Goal: Information Seeking & Learning: Compare options

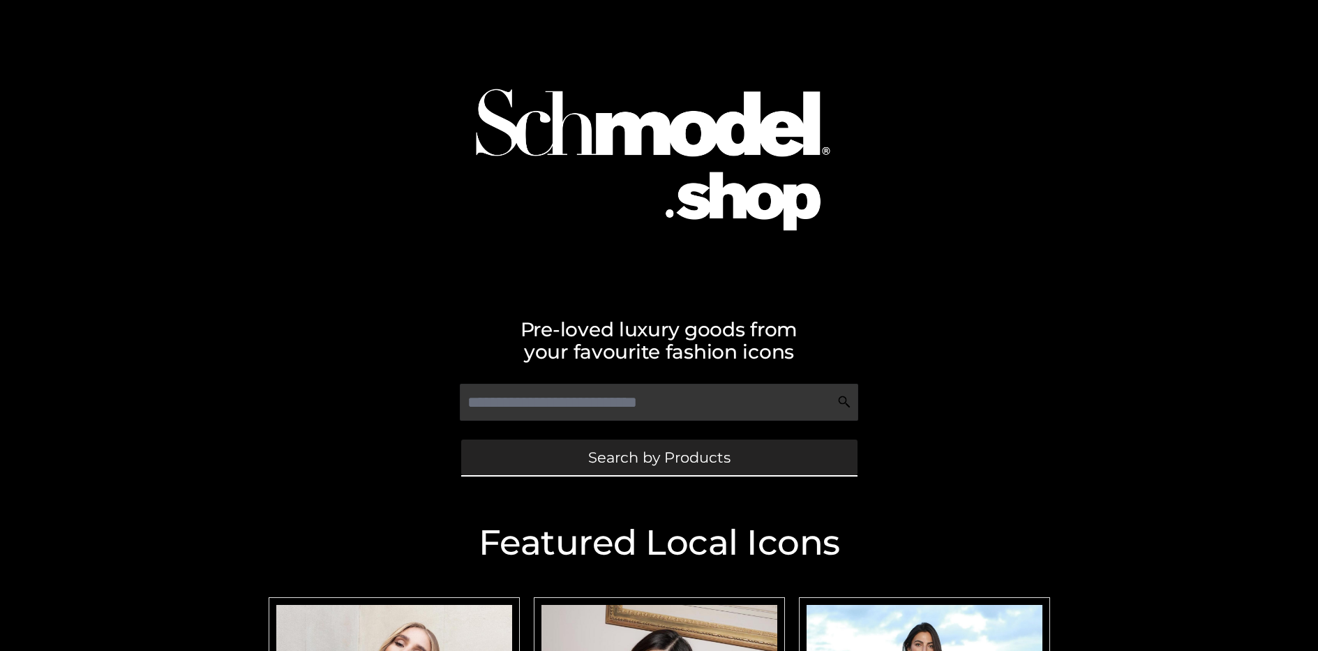
click at [659, 457] on span "Search by Products" at bounding box center [659, 457] width 142 height 15
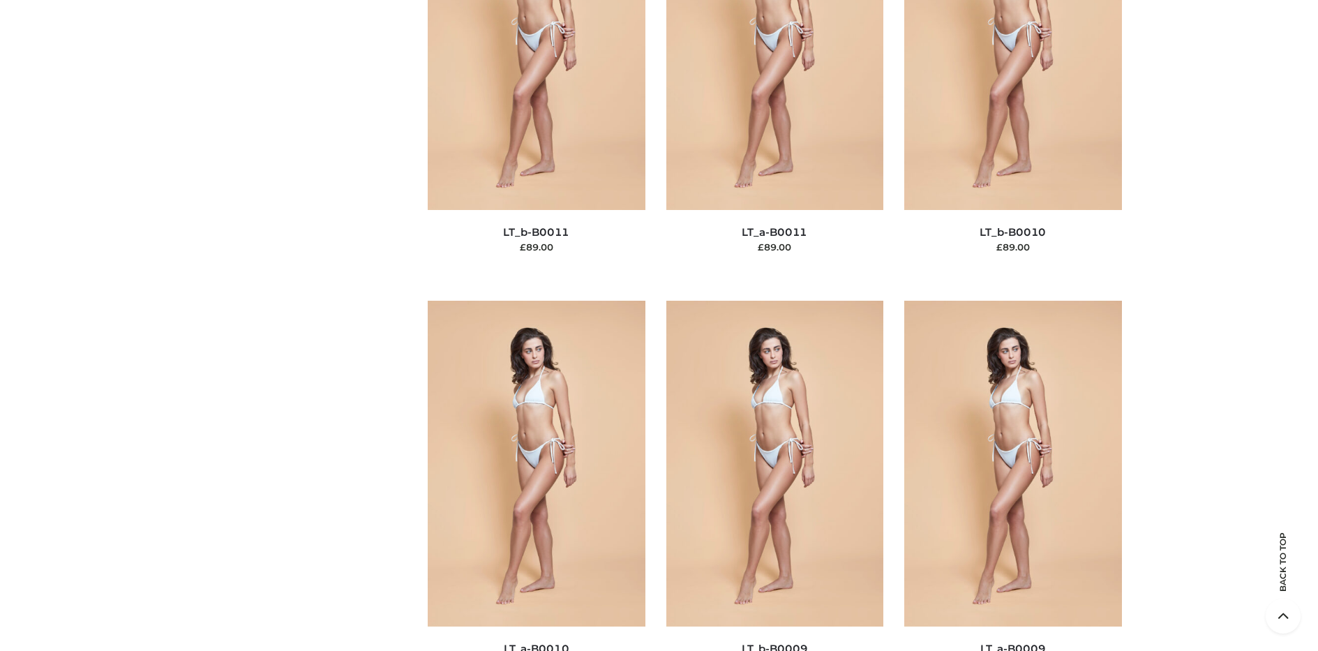
scroll to position [121, 0]
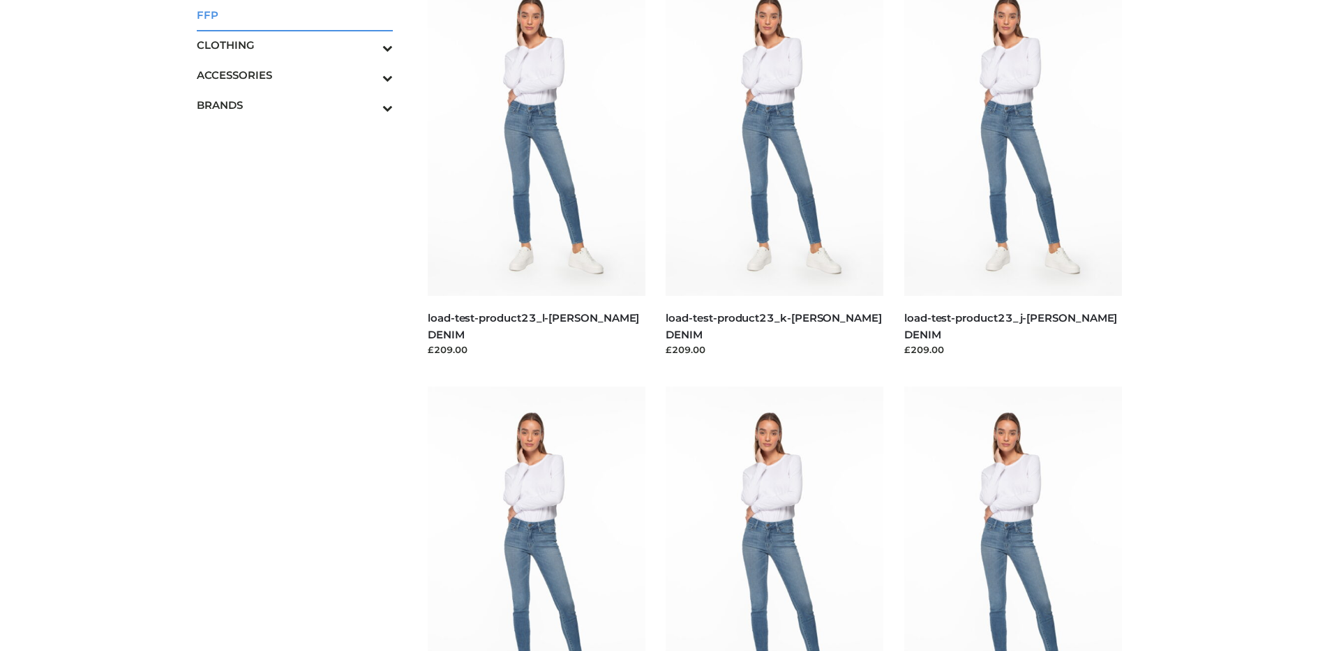
click at [294, 15] on span "FFP" at bounding box center [295, 15] width 197 height 16
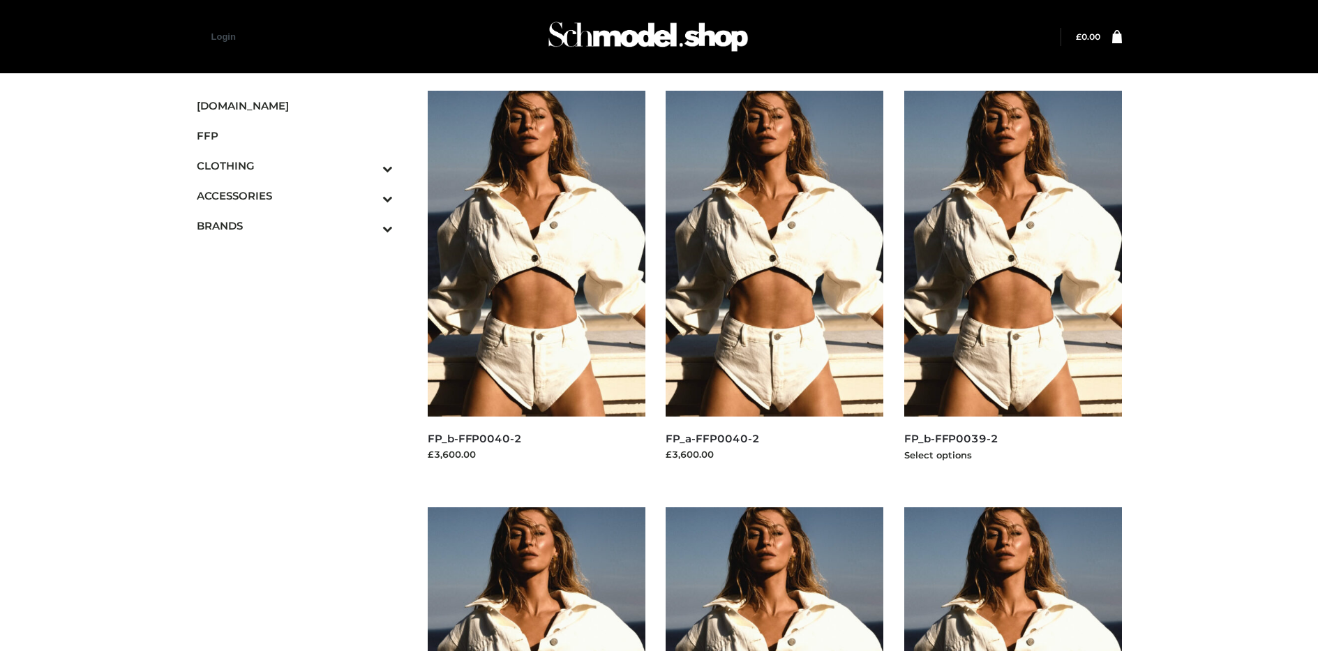
click at [1012, 285] on img at bounding box center [1013, 254] width 218 height 326
click at [536, 285] on img at bounding box center [537, 254] width 218 height 326
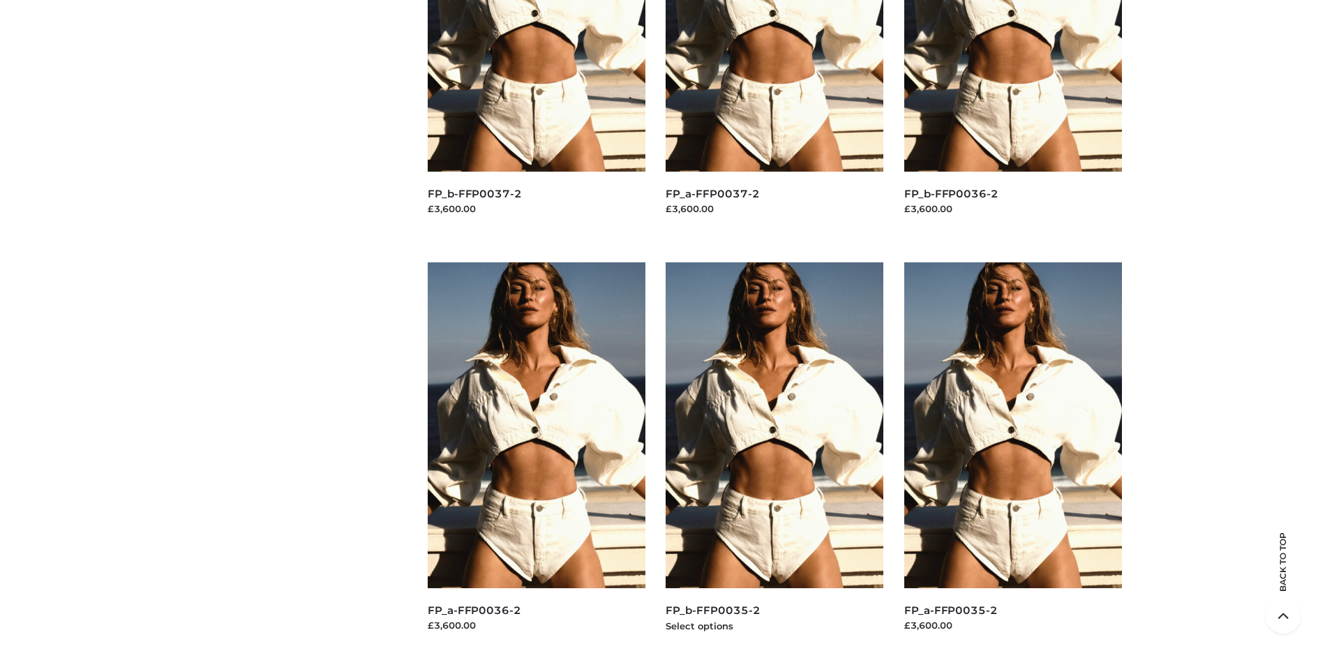
click at [774, 456] on img at bounding box center [775, 425] width 218 height 326
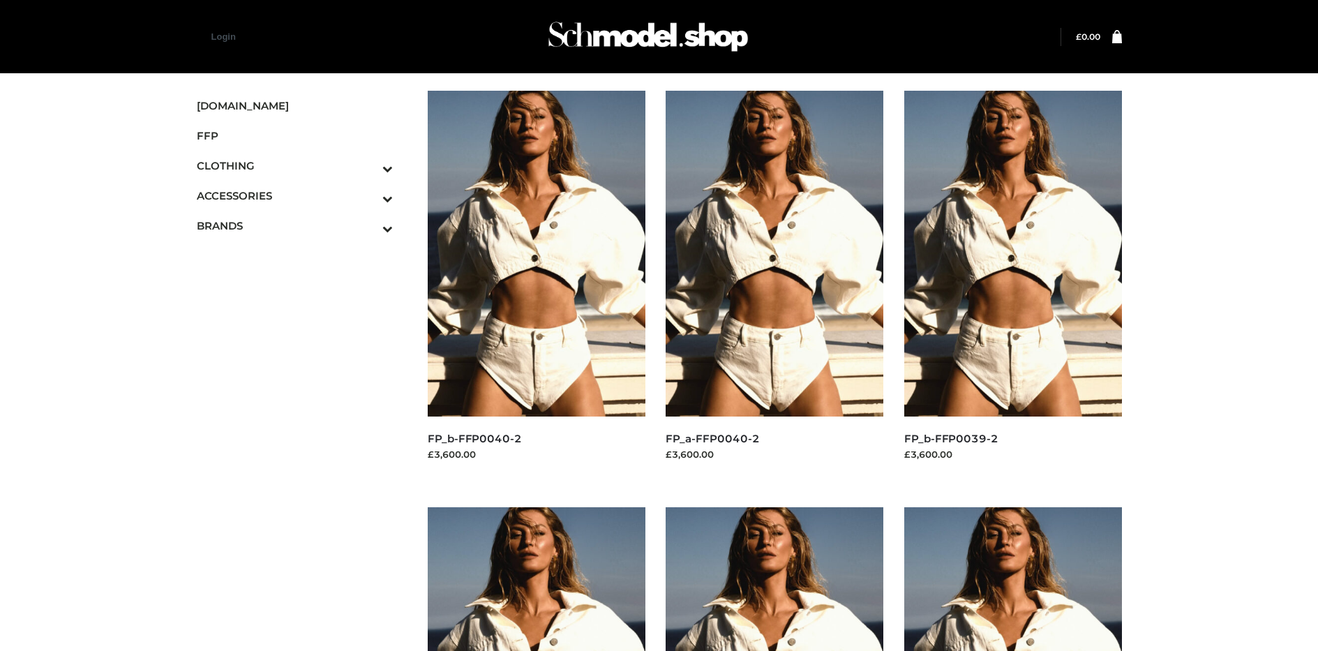
scroll to position [662, 0]
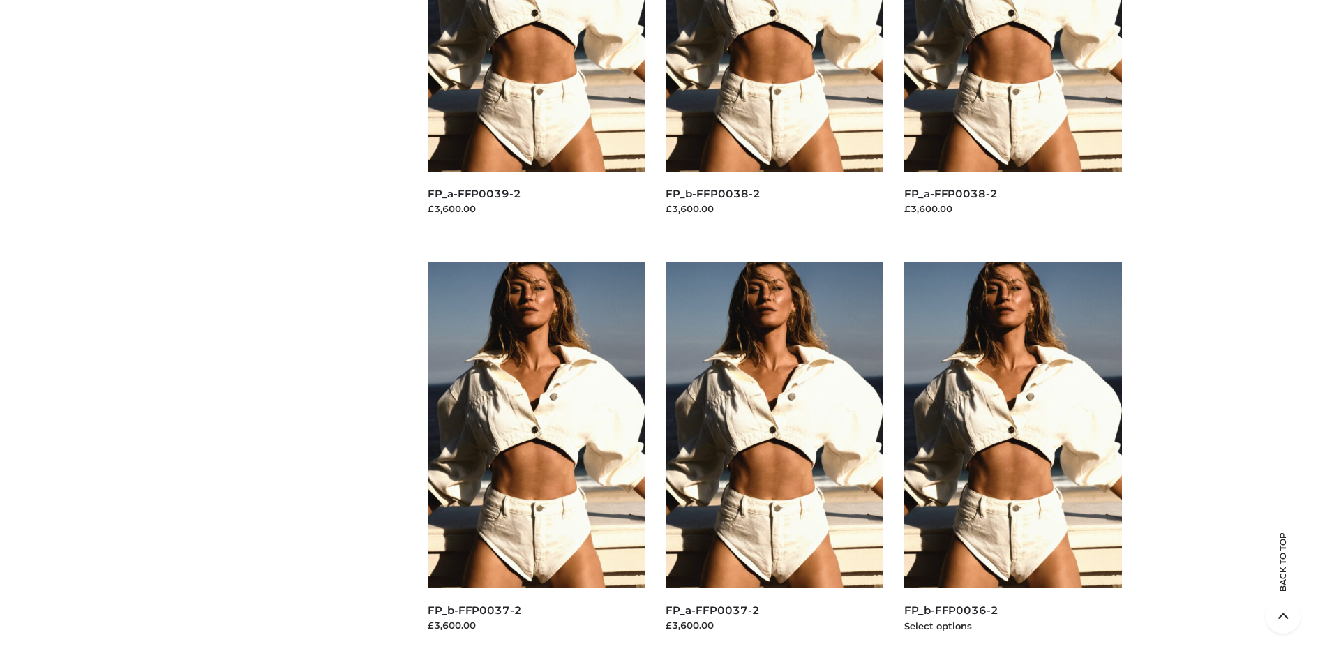
click at [1012, 456] on img at bounding box center [1013, 425] width 218 height 326
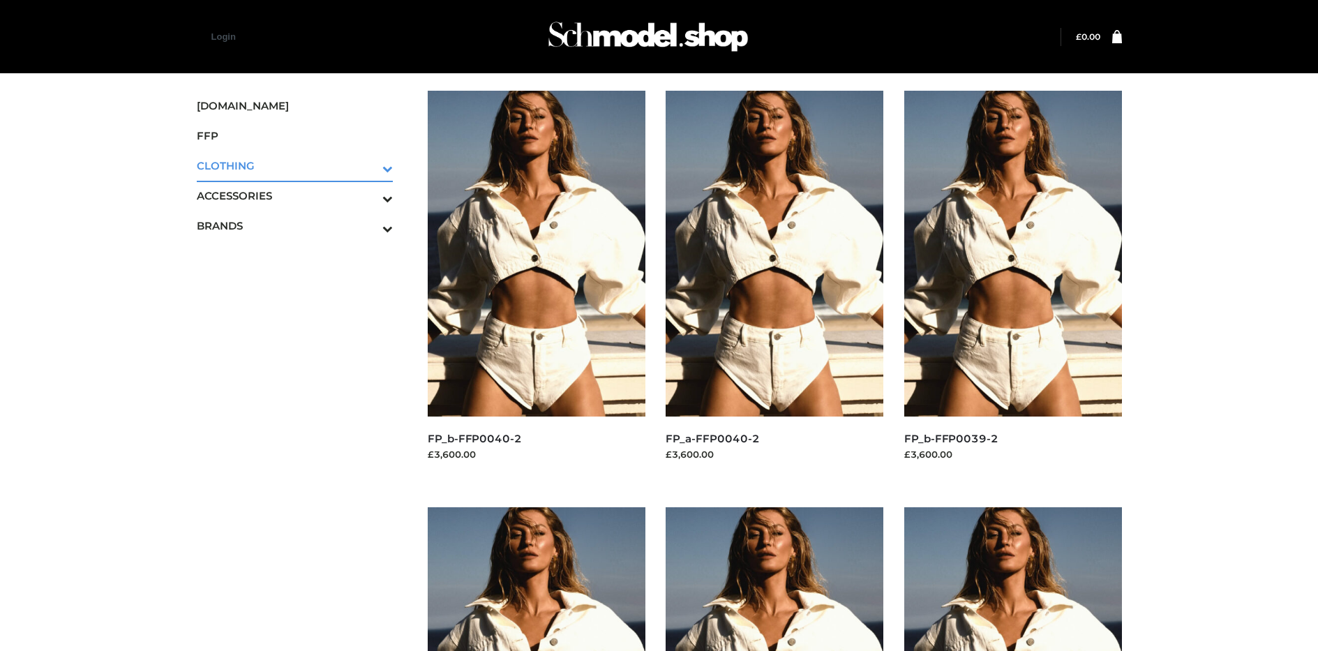
click at [368, 165] on icon "Toggle Submenu" at bounding box center [315, 168] width 156 height 16
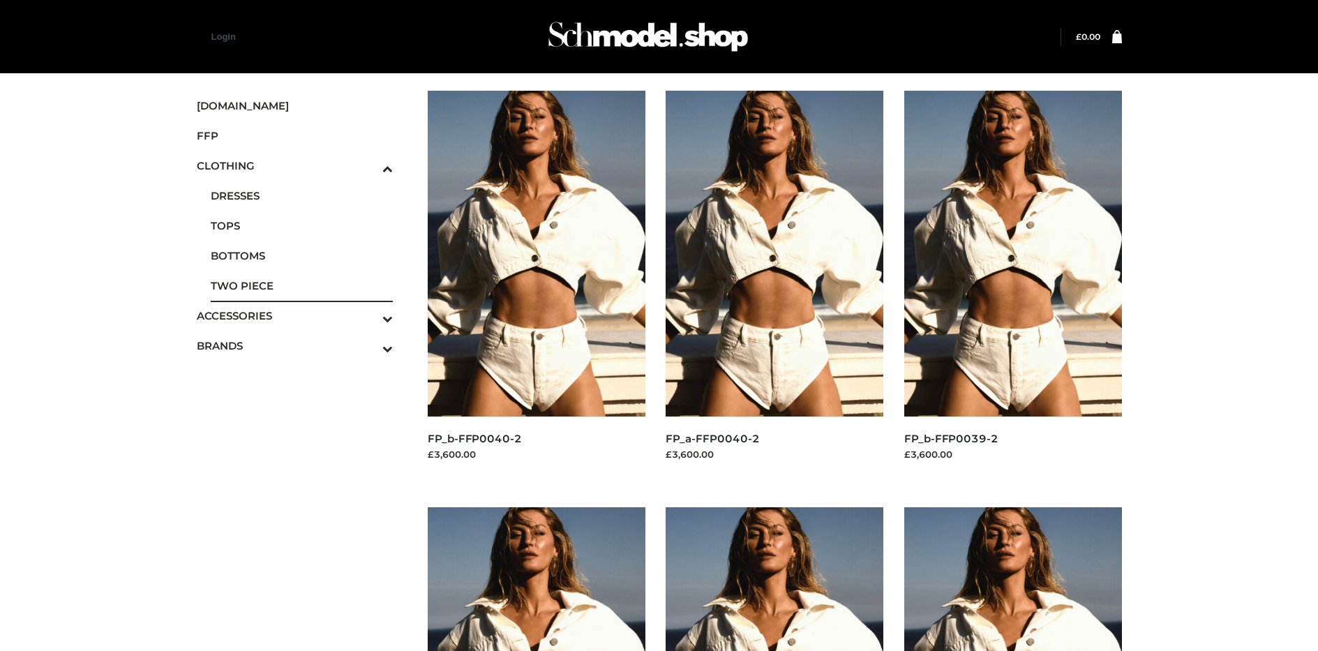
click at [301, 285] on span "TWO PIECE" at bounding box center [302, 286] width 183 height 16
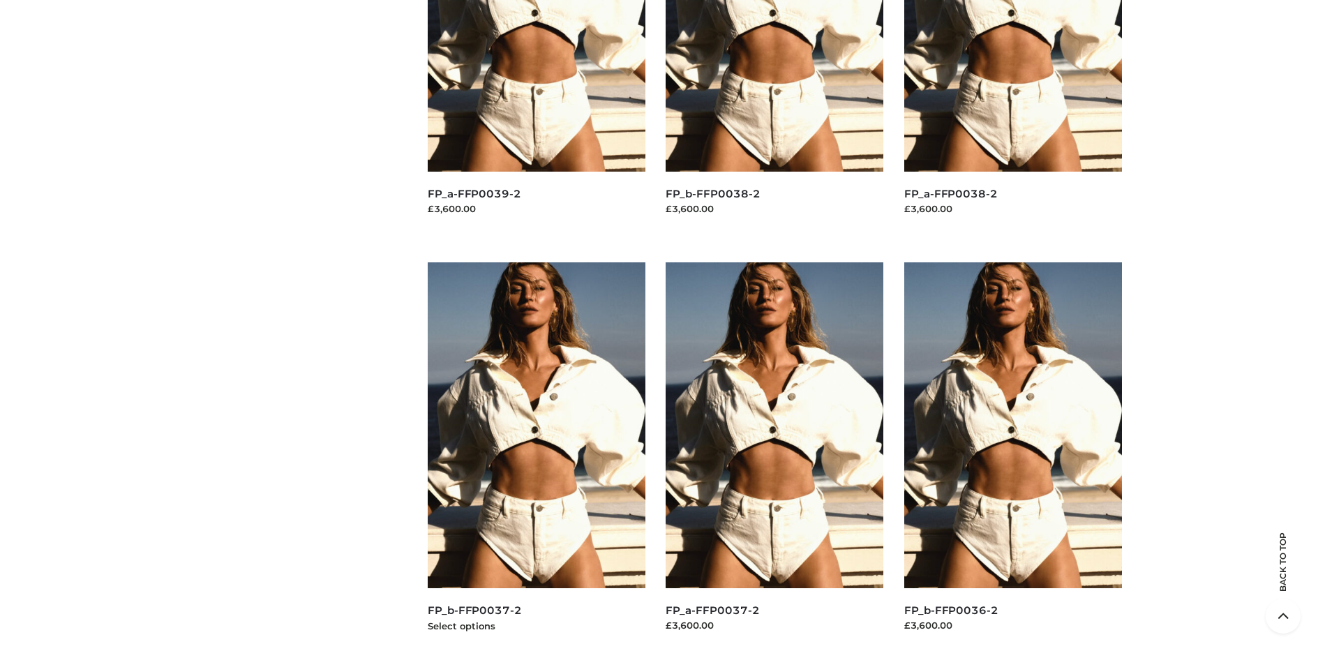
click at [536, 456] on img at bounding box center [537, 425] width 218 height 326
click at [1012, 456] on img at bounding box center [1013, 425] width 218 height 326
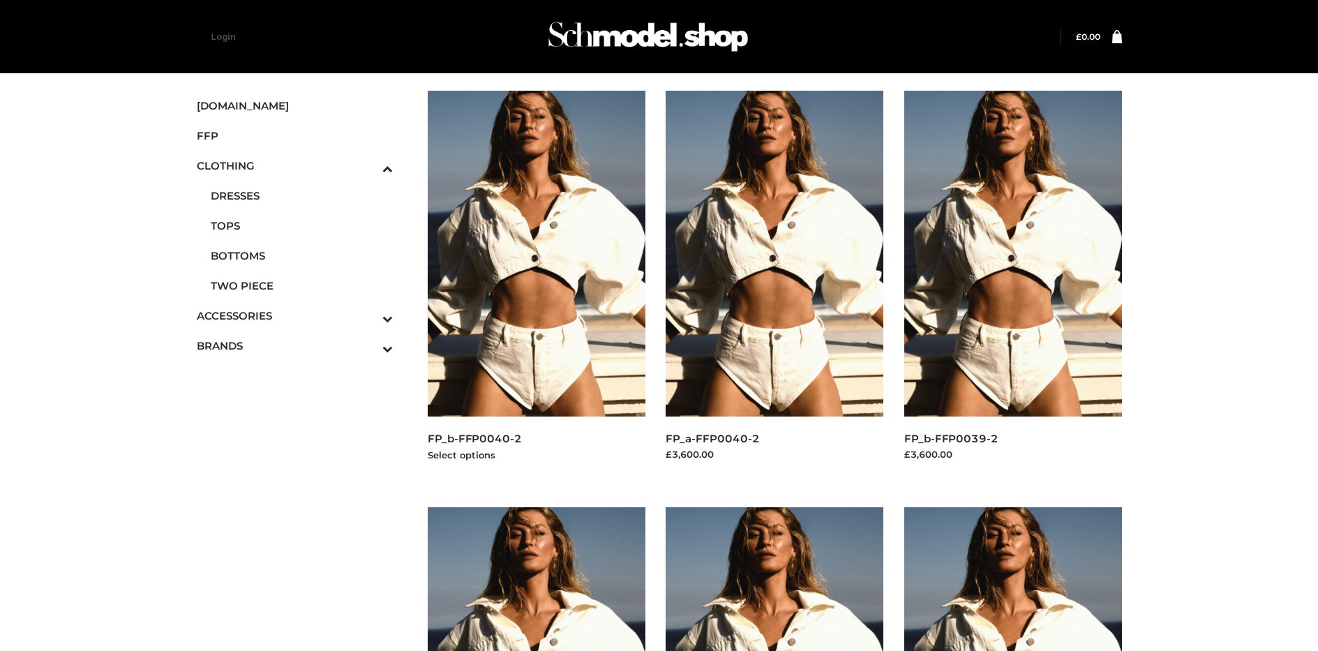
click at [536, 285] on img at bounding box center [537, 254] width 218 height 326
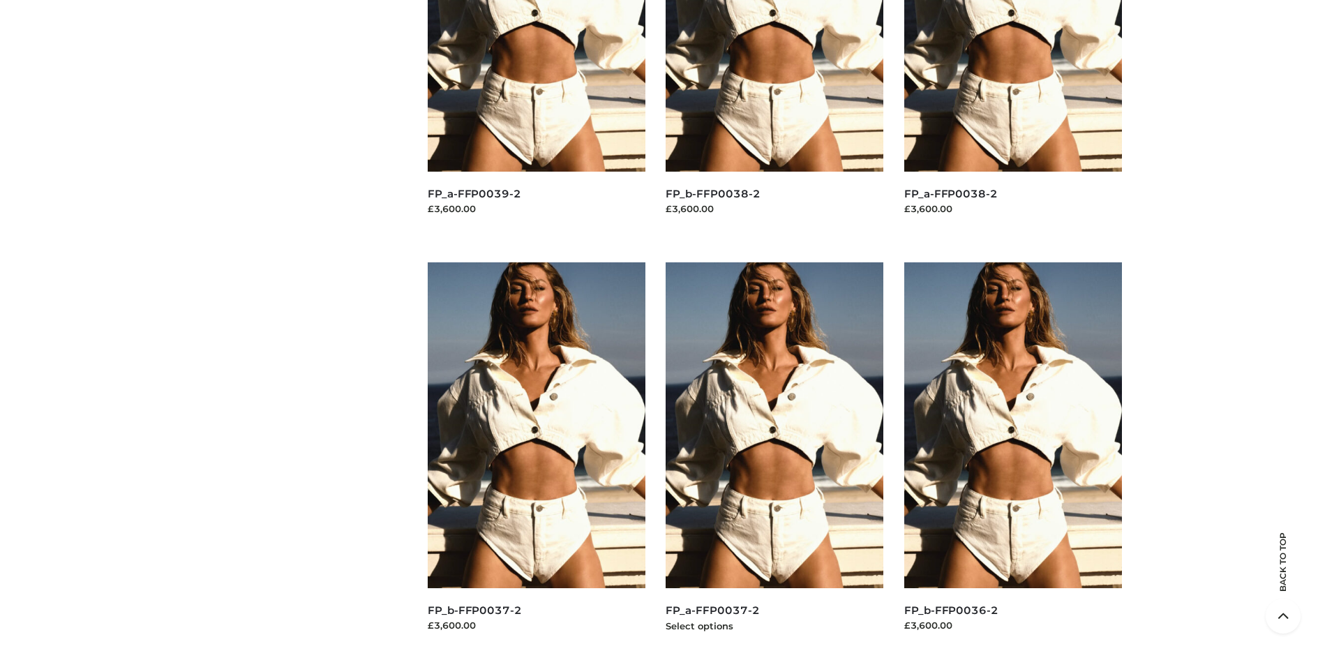
click at [774, 456] on img at bounding box center [775, 425] width 218 height 326
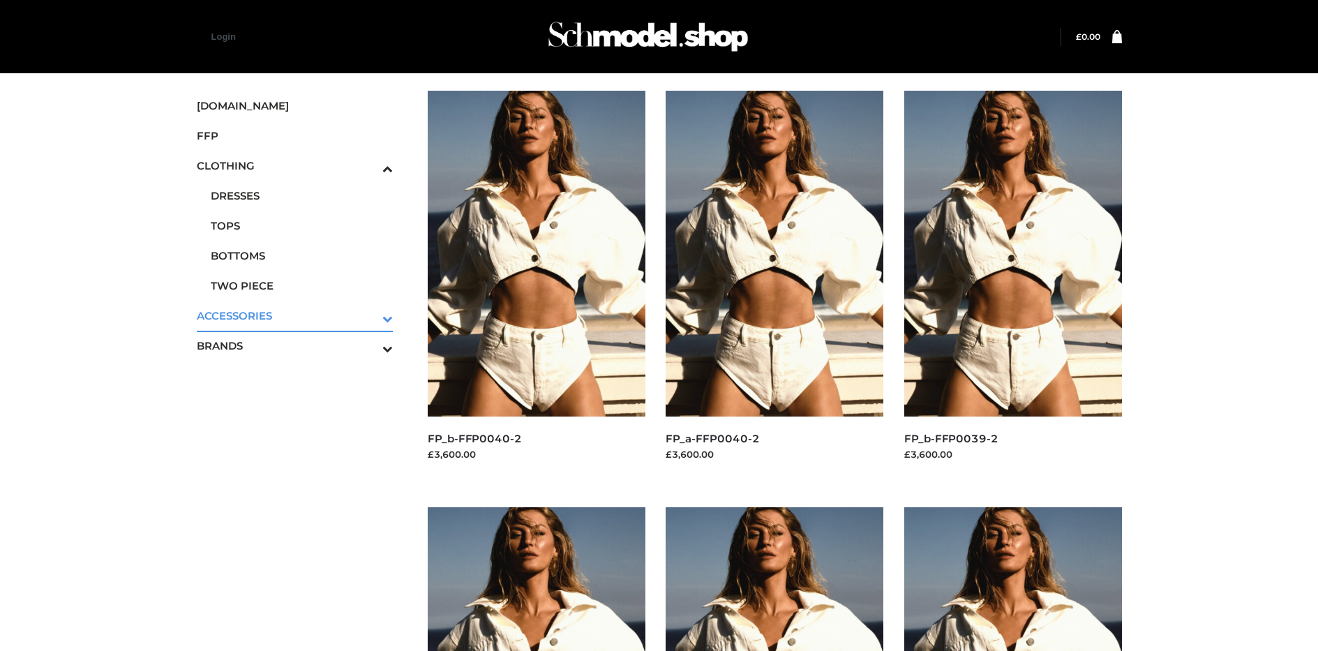
click at [368, 315] on icon "Toggle Submenu" at bounding box center [315, 318] width 156 height 16
click at [301, 225] on span "BAGS" at bounding box center [302, 226] width 183 height 16
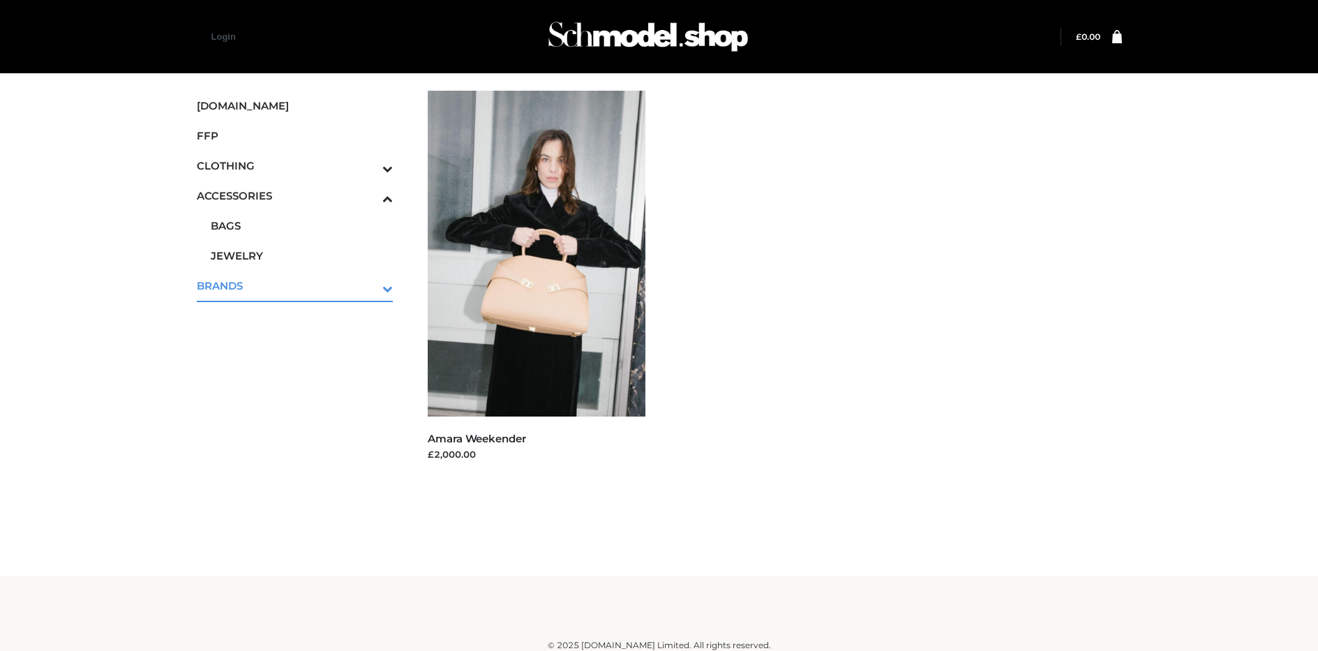
click at [368, 285] on icon "Toggle Submenu" at bounding box center [315, 288] width 156 height 16
click at [301, 285] on span "PARKERSMITH" at bounding box center [302, 286] width 183 height 16
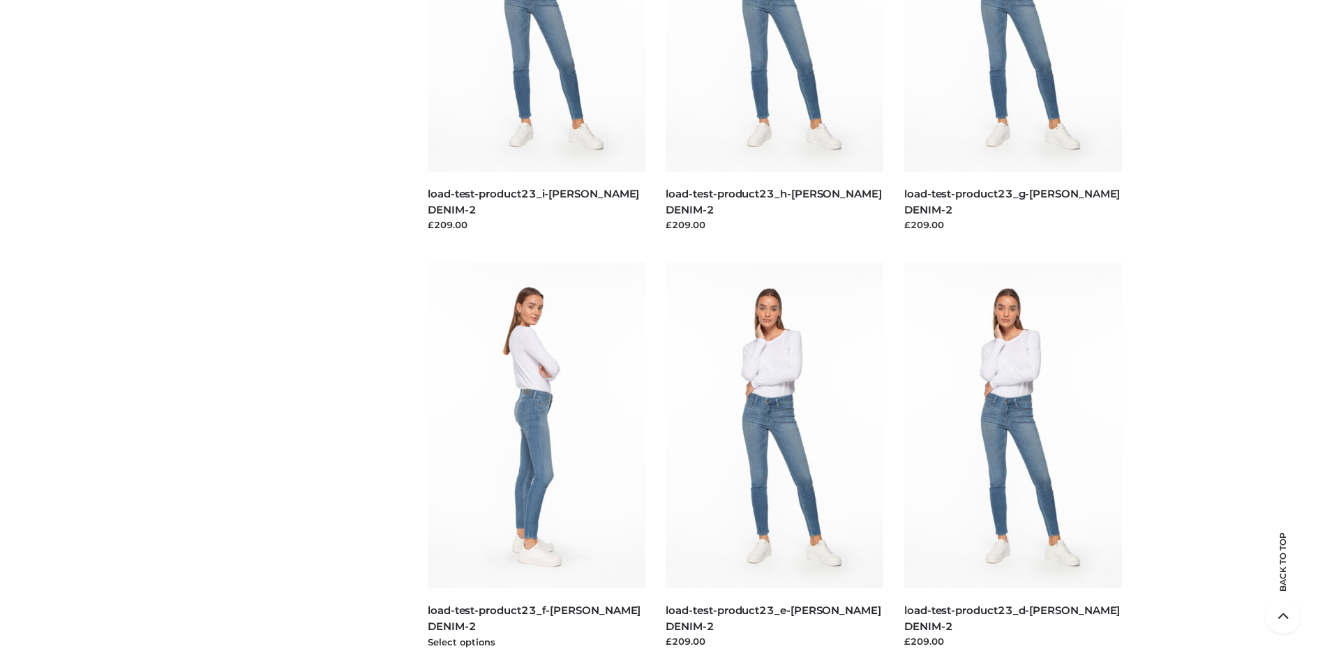
click at [536, 456] on img at bounding box center [537, 425] width 218 height 326
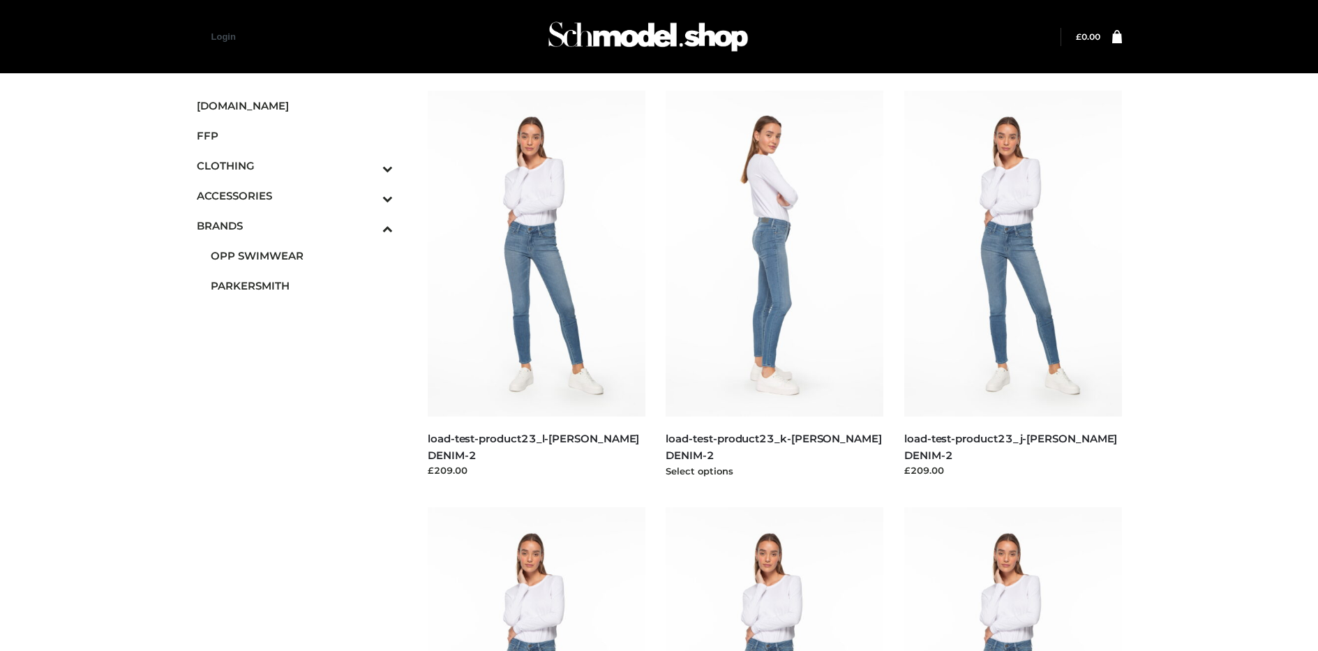
click at [774, 285] on img at bounding box center [775, 254] width 218 height 326
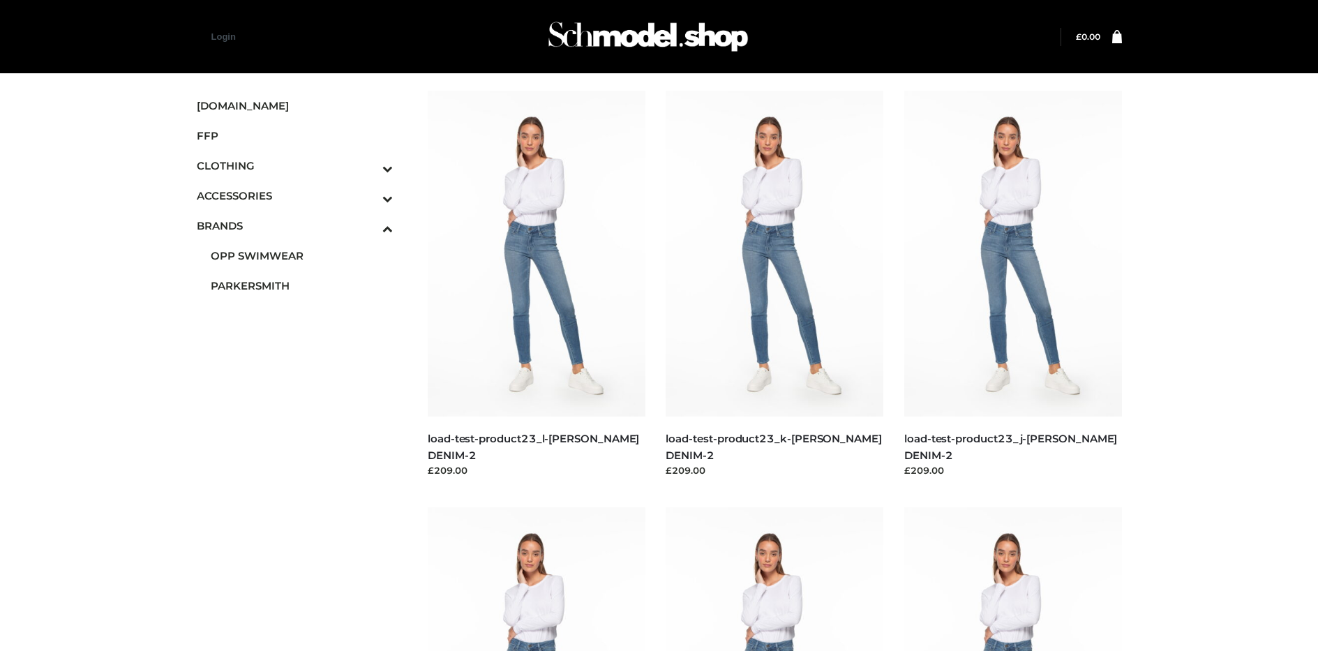
scroll to position [1079, 0]
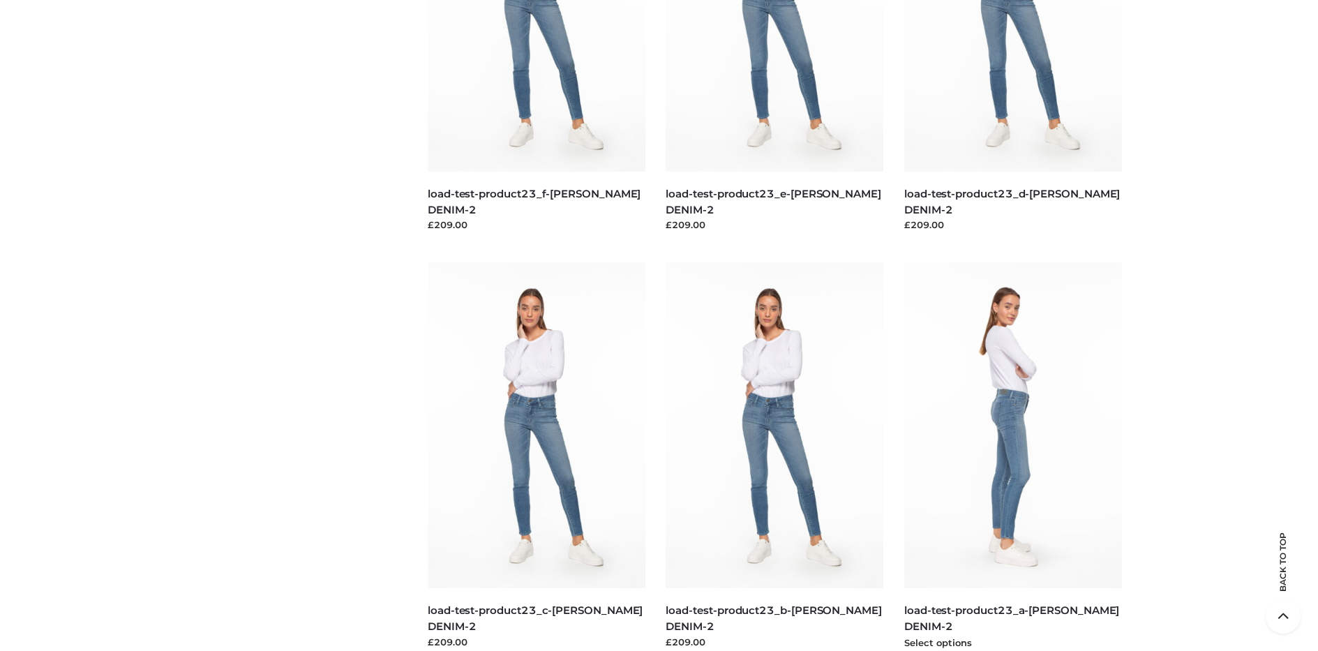
click at [1012, 456] on img at bounding box center [1013, 425] width 218 height 326
